Goal: Navigation & Orientation: Find specific page/section

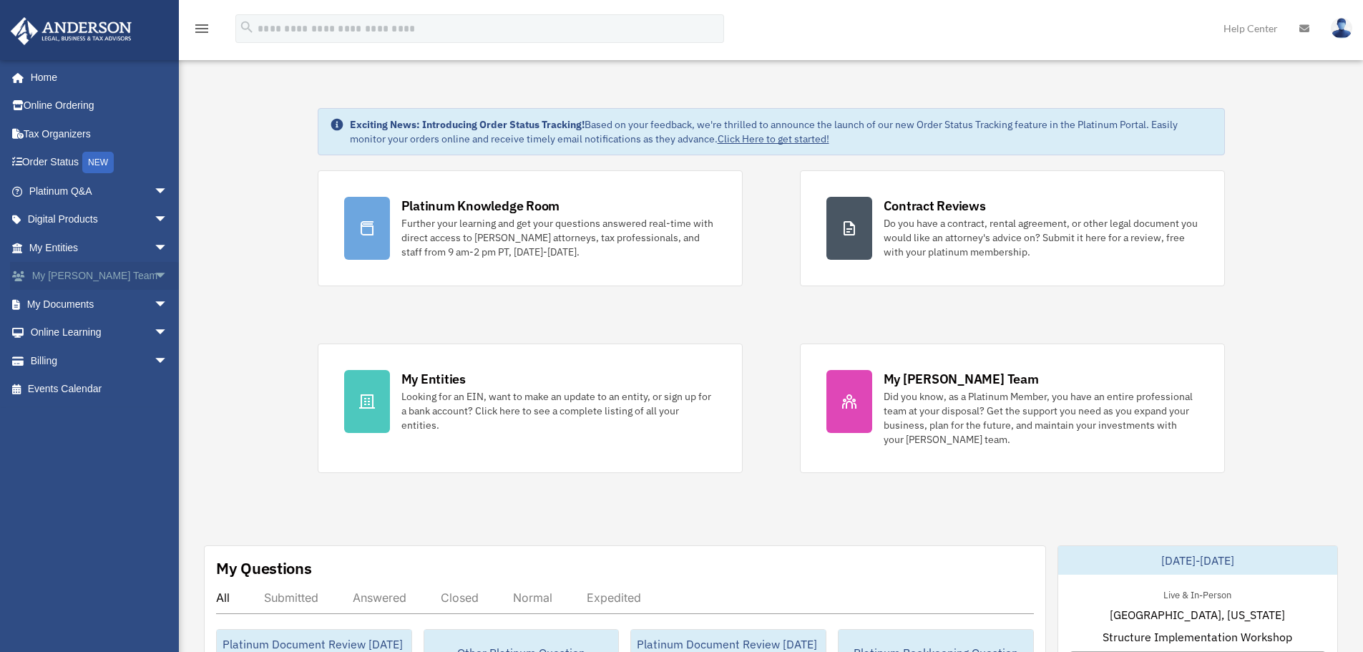
click at [106, 276] on link "My Anderson Team arrow_drop_down" at bounding box center [100, 276] width 180 height 29
click at [154, 278] on span "arrow_drop_down" at bounding box center [168, 276] width 29 height 29
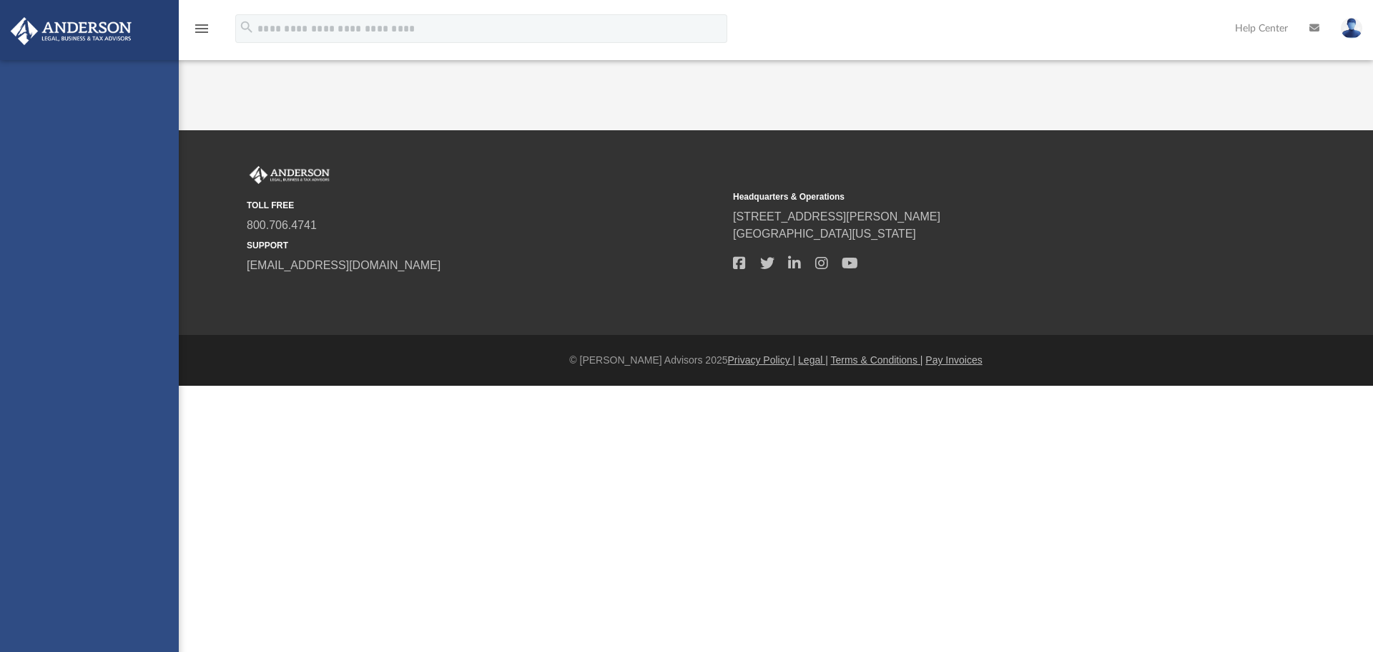
click at [110, 306] on div "bob.apples@andersonadvisors.com Sign Out bob.apples@andersonadvisors.com Home O…" at bounding box center [89, 386] width 179 height 652
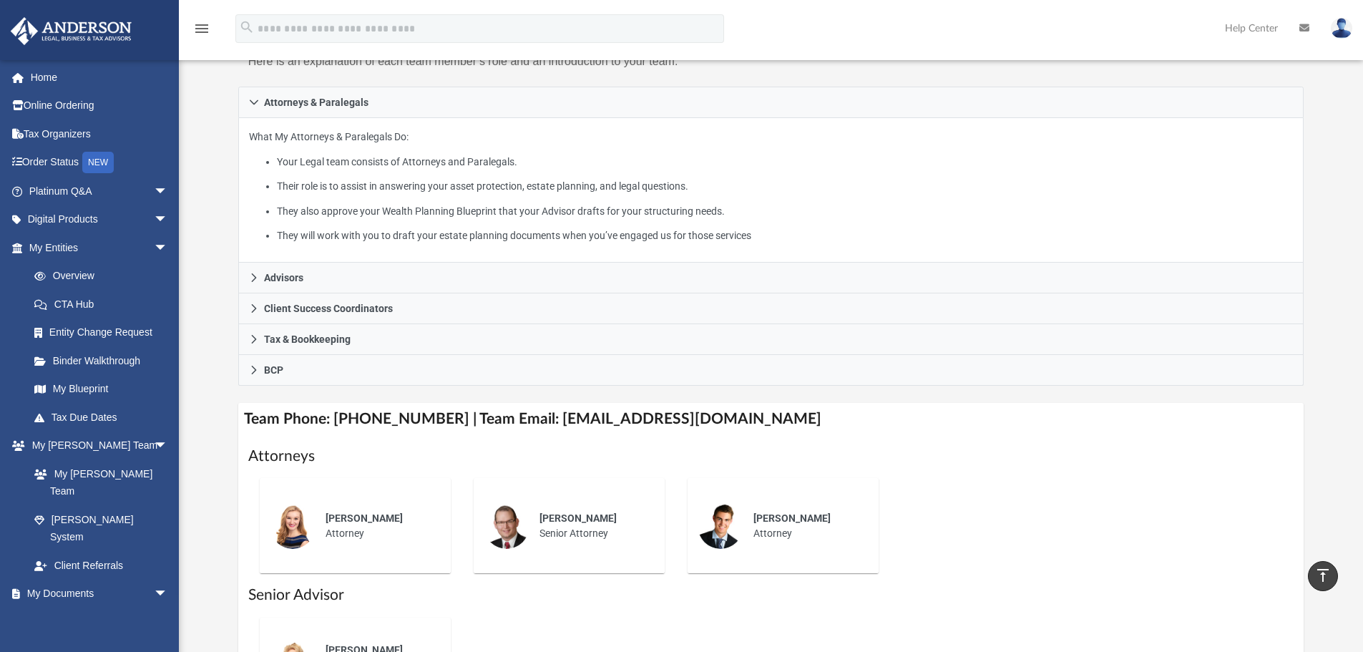
scroll to position [185, 0]
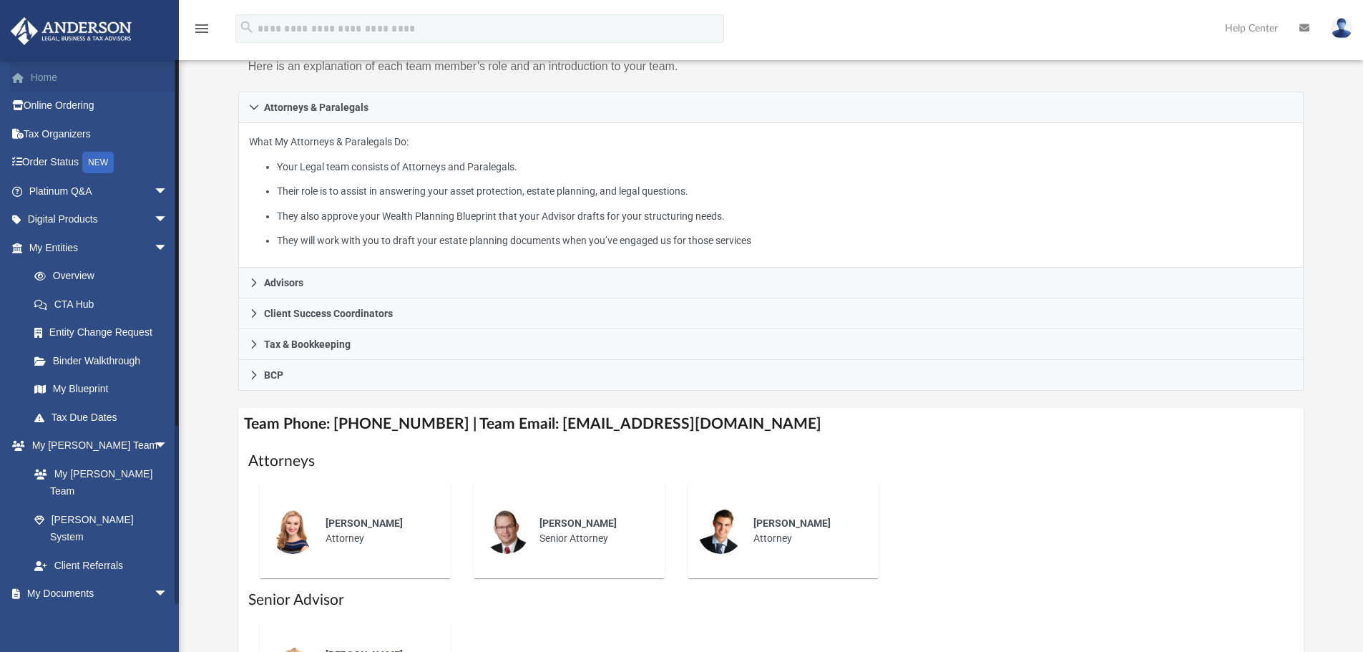
click at [47, 76] on link "Home" at bounding box center [100, 77] width 180 height 29
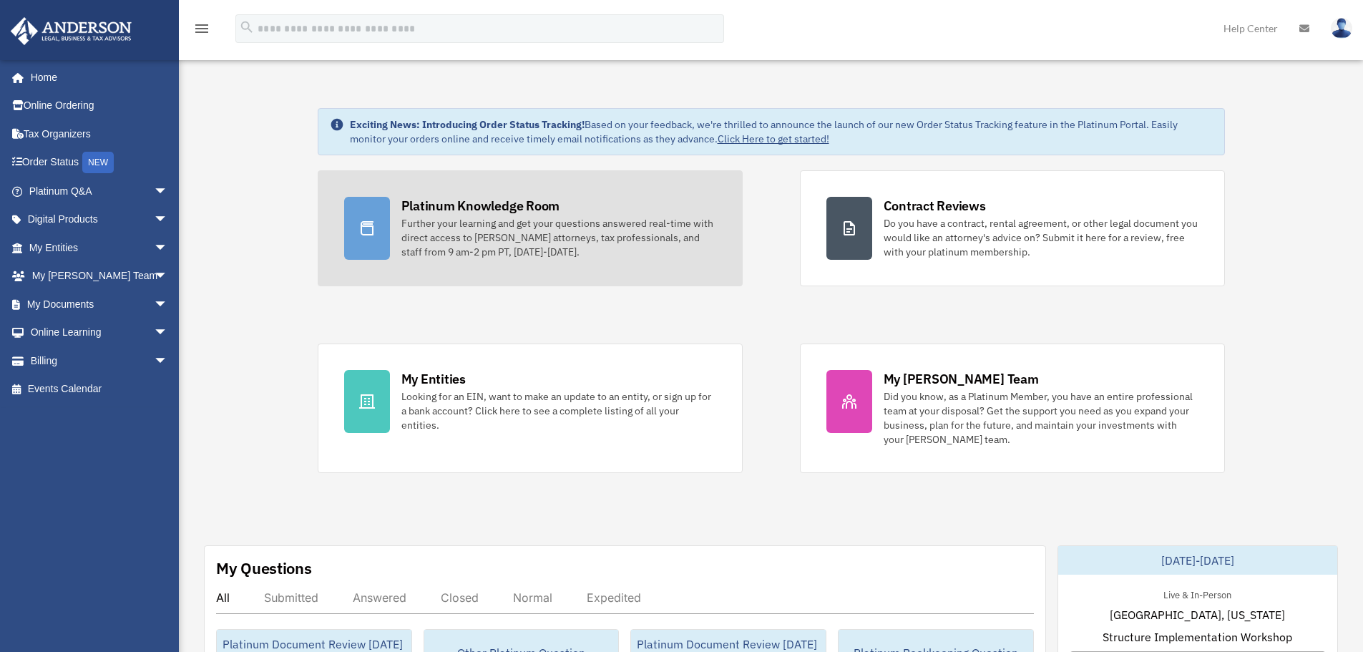
click at [581, 270] on link "Platinum Knowledge Room Further your learning and get your questions answered r…" at bounding box center [530, 228] width 425 height 116
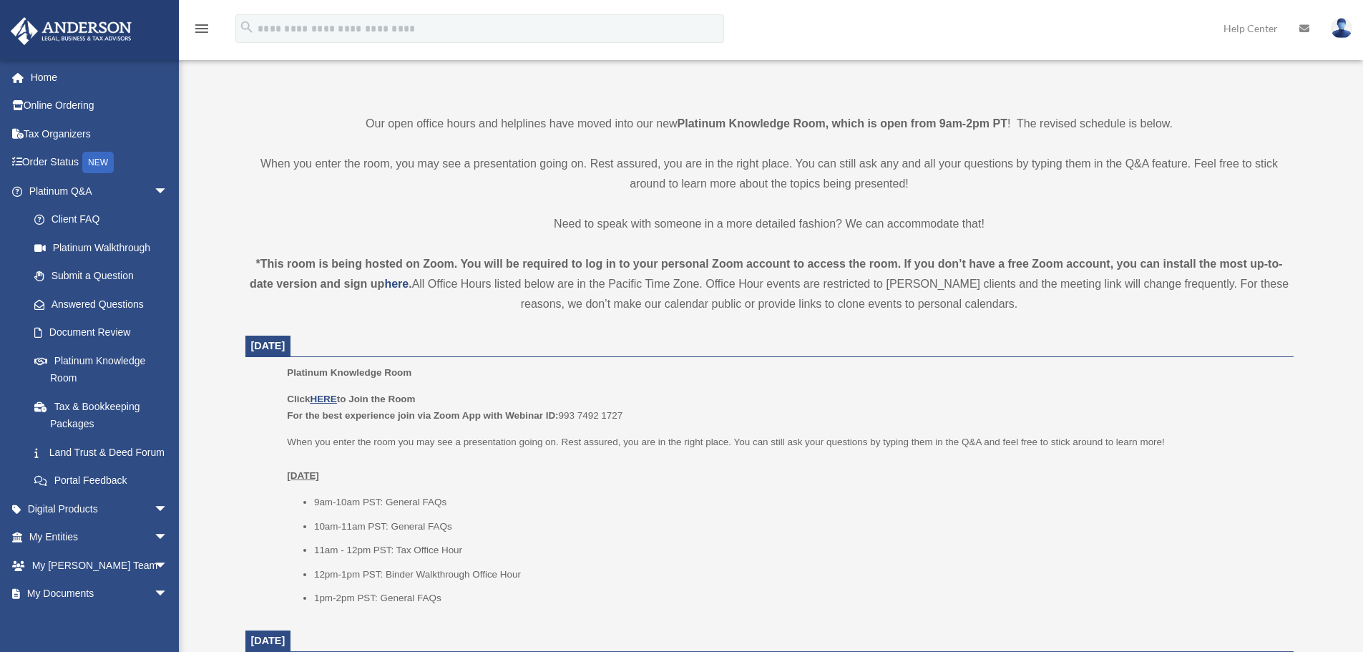
scroll to position [358, 0]
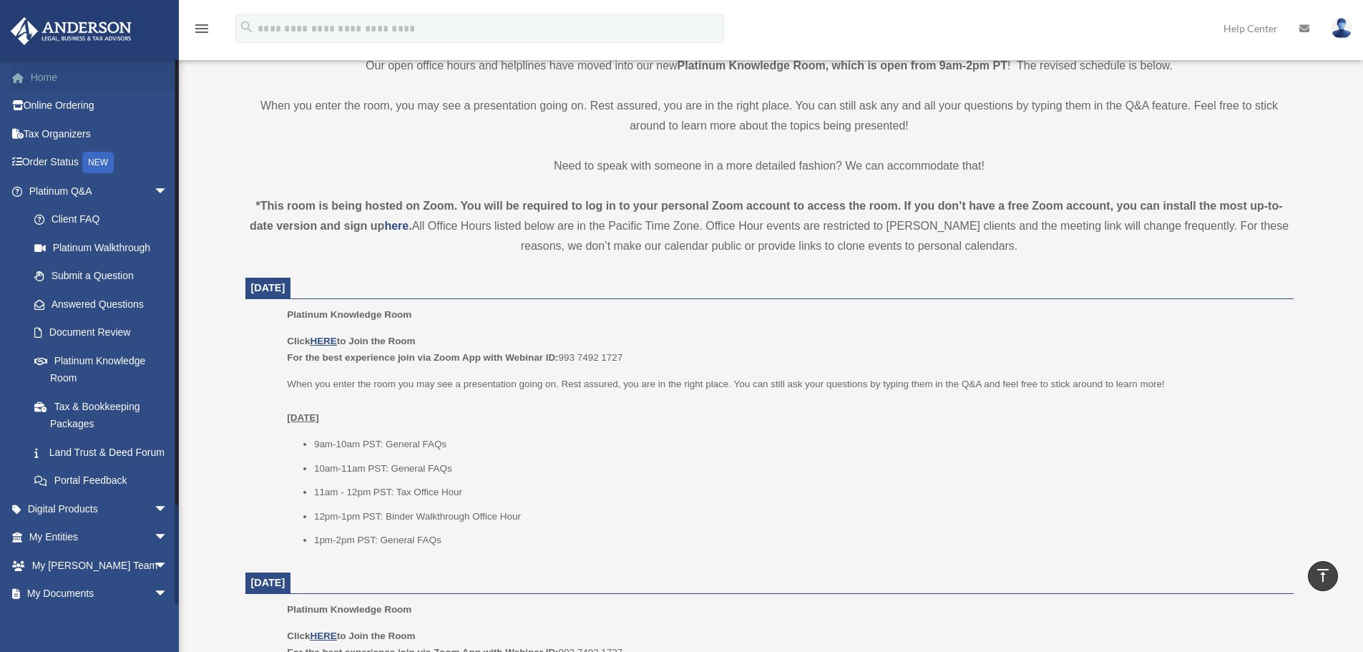
click at [50, 76] on link "Home" at bounding box center [100, 77] width 180 height 29
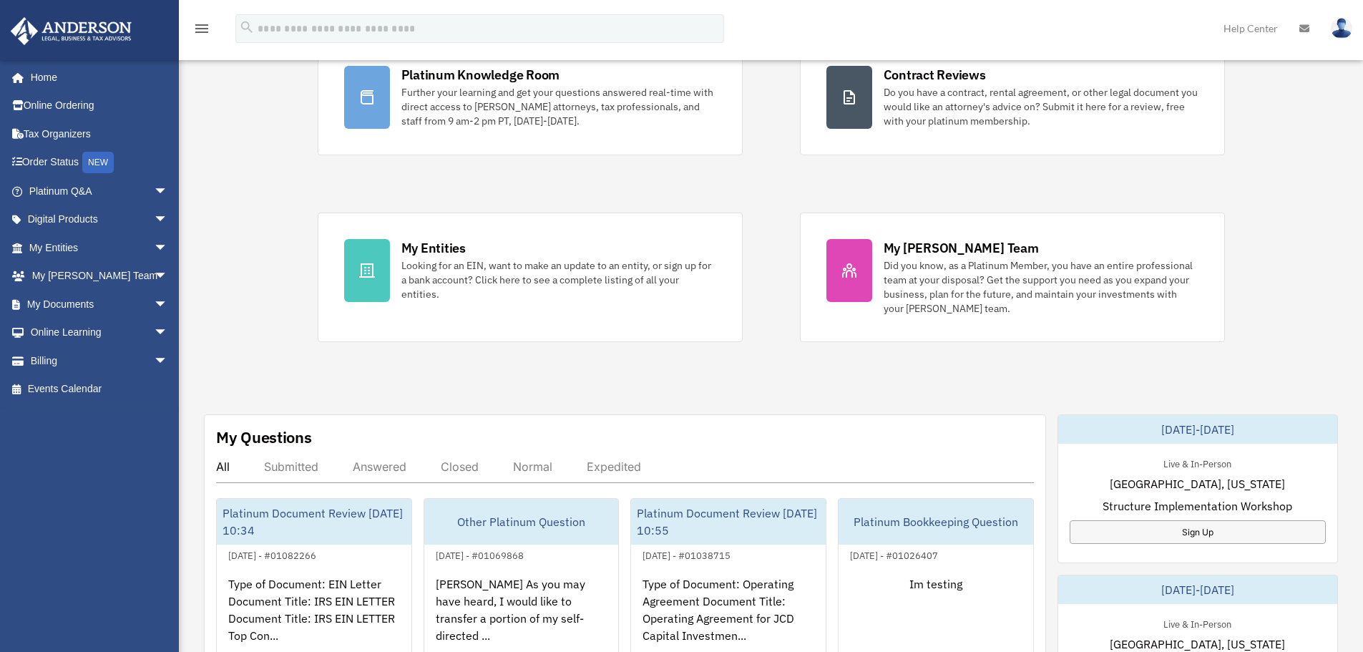
scroll to position [143, 0]
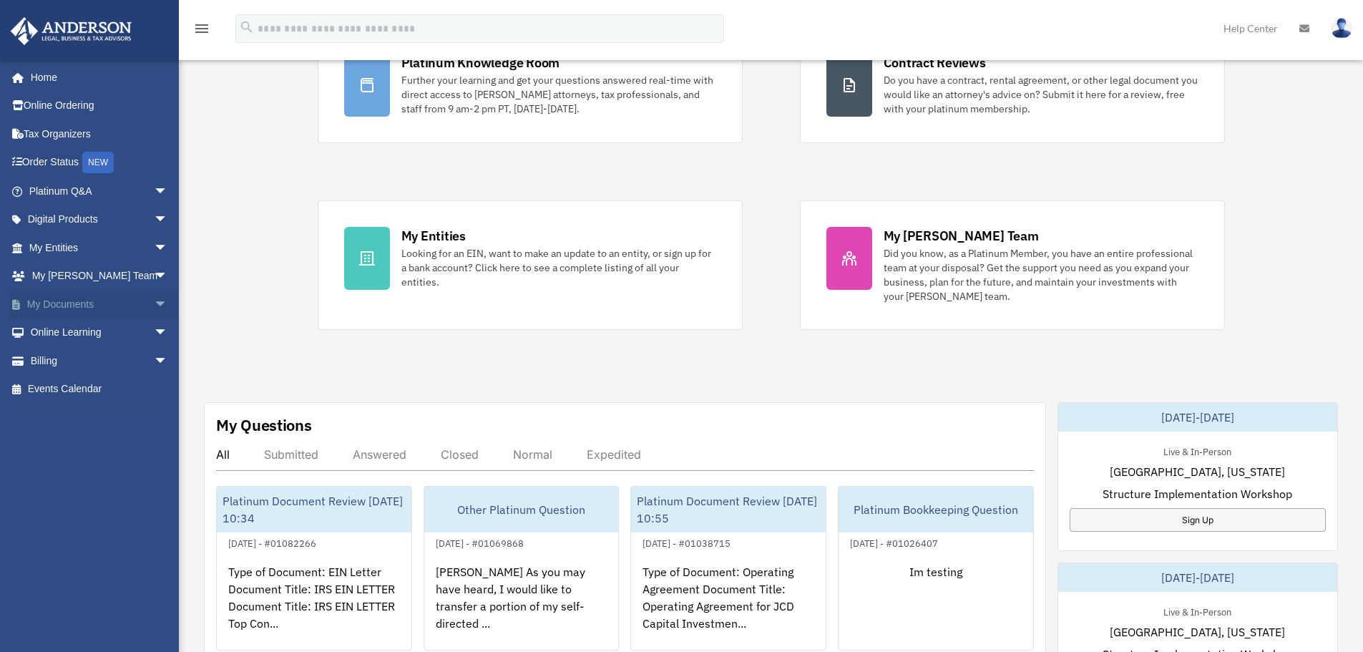
click at [154, 300] on span "arrow_drop_down" at bounding box center [168, 304] width 29 height 29
click at [154, 474] on span "arrow_drop_down" at bounding box center [168, 473] width 29 height 29
